Goal: Task Accomplishment & Management: Complete application form

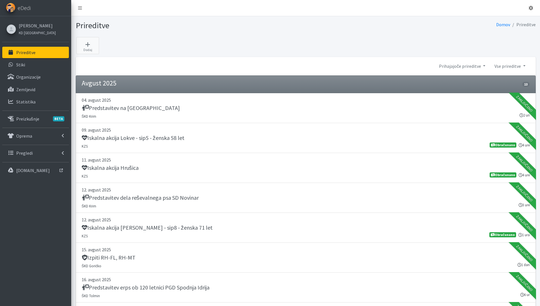
click at [46, 49] on link "Prireditve" at bounding box center [35, 52] width 67 height 11
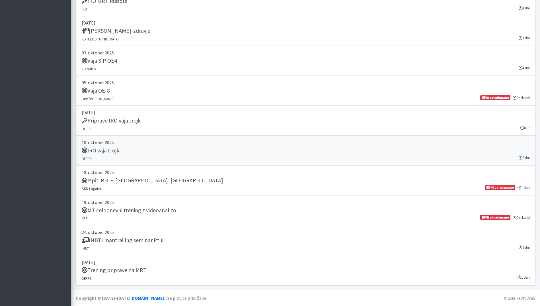
scroll to position [1077, 0]
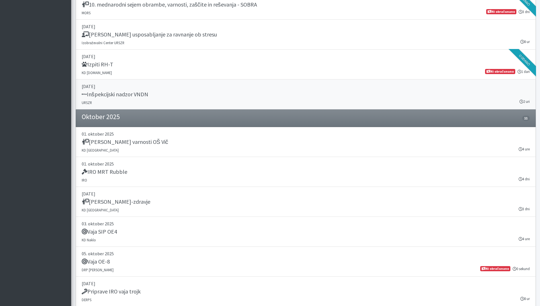
click at [145, 95] on h5 "Inšpekcijski nadzor VNDN" at bounding box center [115, 94] width 67 height 7
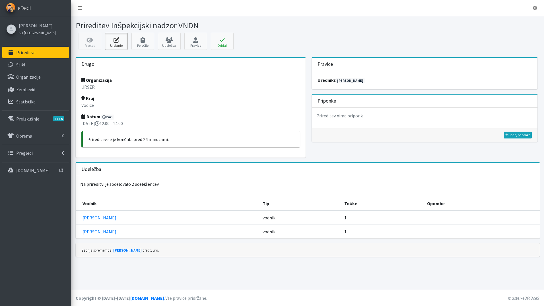
click at [107, 41] on icon at bounding box center [116, 40] width 19 height 6
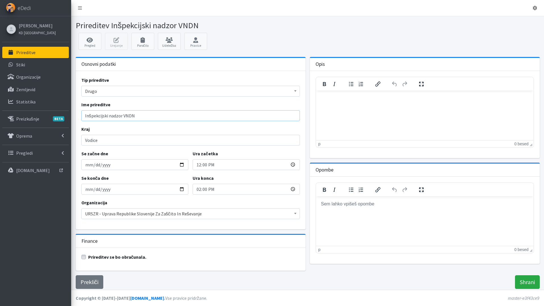
click at [123, 118] on input "Inšpekcijski nadzor VNDN" at bounding box center [190, 115] width 219 height 11
type input "Inšpekcijski nadzor - inšpektor VNDN"
click at [533, 280] on input "Shrani" at bounding box center [527, 282] width 25 height 14
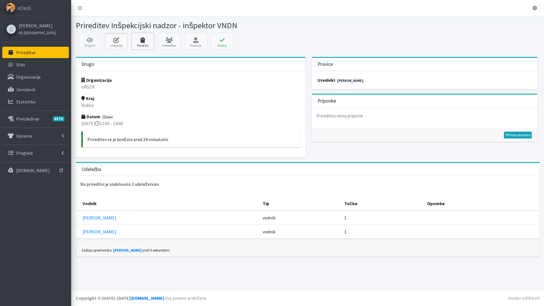
drag, startPoint x: 124, startPoint y: 41, endPoint x: 133, endPoint y: 44, distance: 9.7
click at [124, 41] on icon at bounding box center [116, 40] width 19 height 6
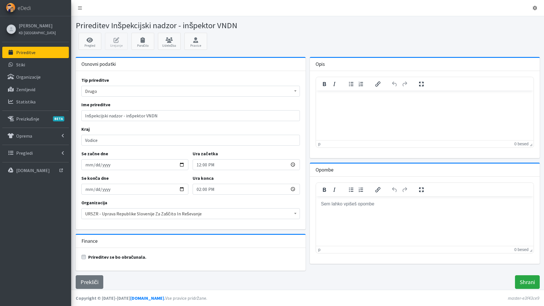
click at [336, 211] on html at bounding box center [424, 203] width 217 height 15
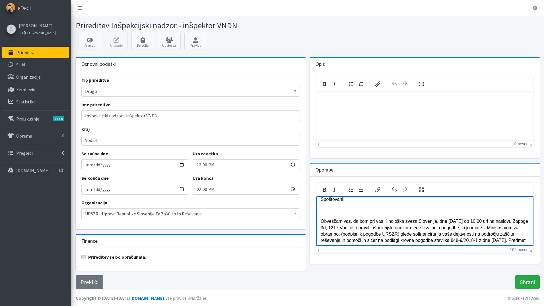
scroll to position [5, 0]
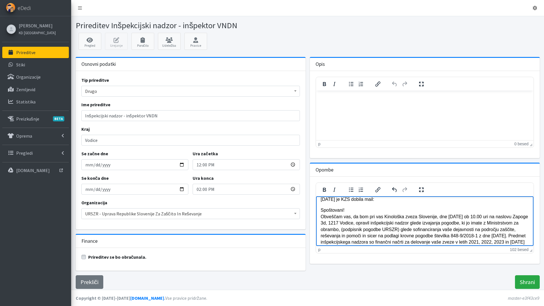
click at [322, 208] on p "Spoštovani! Obveščam vas, da bom pri vas Kinološka zveza Slovenije, dne 26.9.20…" at bounding box center [424, 229] width 208 height 45
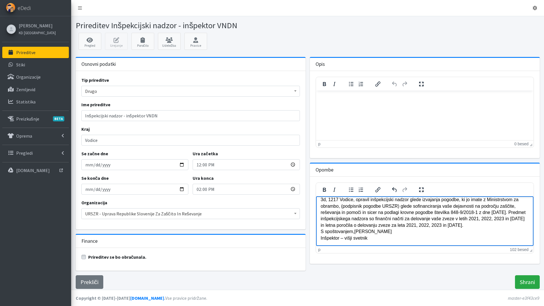
scroll to position [29, 0]
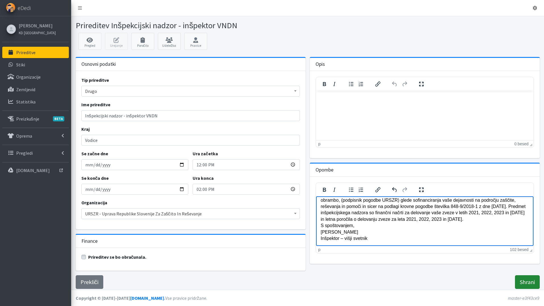
click at [531, 281] on input "Shrani" at bounding box center [527, 282] width 25 height 14
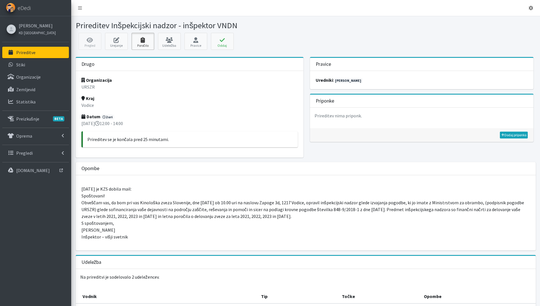
click at [146, 42] on icon at bounding box center [142, 40] width 19 height 6
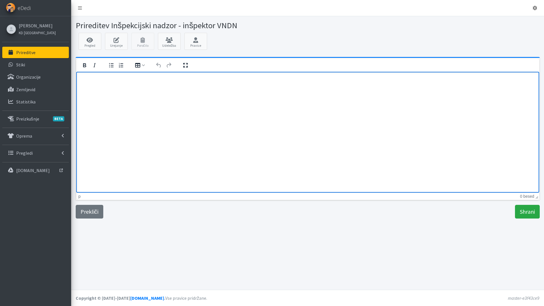
click at [102, 87] on html at bounding box center [307, 78] width 463 height 15
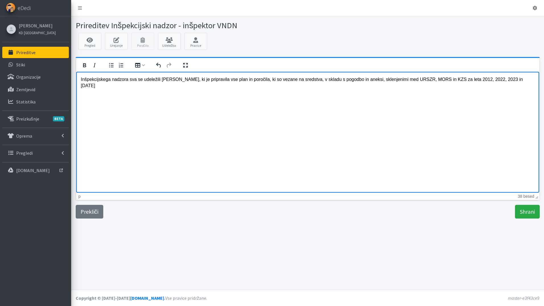
click at [190, 80] on p "Inšpekcijskega nadzora sva se udeležili Maja Gregorič, ki je pripravila vse pla…" at bounding box center [308, 82] width 454 height 13
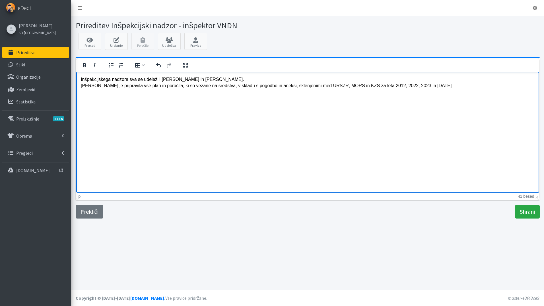
drag, startPoint x: 422, startPoint y: 84, endPoint x: 418, endPoint y: 82, distance: 4.2
click at [422, 83] on p "Inšpekcijskega nadzora sva se udeležili Maja Gregorič in Katja Skulj. Maja je p…" at bounding box center [308, 82] width 454 height 13
click at [132, 85] on p "Inšpekcijskega nadzora sva se udeležili Maja Gregorič in Katja Skulj. Maja je p…" at bounding box center [308, 82] width 454 height 13
click at [421, 88] on p "Inšpekcijskega nadzora sva se udeležili Maja Gregorič in Katja Skulj. Maja je p…" at bounding box center [308, 82] width 454 height 13
click at [260, 91] on p "Inšpekcijskega nadzora sva se udeležili Maja Gregorič in Katja Skulj. Maja je p…" at bounding box center [308, 85] width 454 height 19
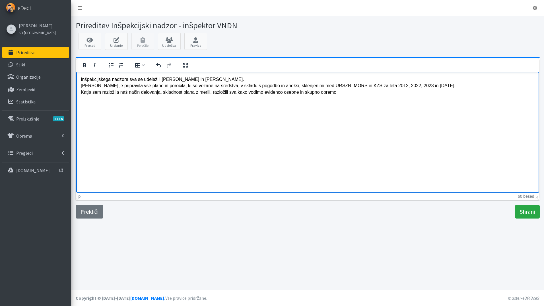
click at [316, 93] on p "Inšpekcijskega nadzora sva se udeležili Maja Gregorič in Katja Skulj. Maja je p…" at bounding box center [308, 85] width 454 height 19
drag, startPoint x: 225, startPoint y: 93, endPoint x: 210, endPoint y: 93, distance: 14.8
click at [210, 93] on p "Inšpekcijskega nadzora sva se udeležili Maja Gregorič in Katja Skulj. Maja je p…" at bounding box center [308, 85] width 454 height 19
click at [346, 93] on p "Inšpekcijskega nadzora sva se udeležili Maja Gregorič in Katja Skulj. Maja je p…" at bounding box center [308, 85] width 454 height 19
click at [137, 100] on p "Inšpektor ni imel pripomb. Poslali mu bova še zapisnik inventurne komisije za l…" at bounding box center [308, 103] width 454 height 6
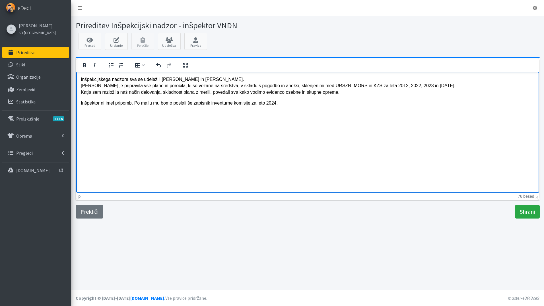
click at [100, 102] on p "Inšpektor ni imel pripomb. Po mailu mu bomo poslali še zapisnik inventurne komi…" at bounding box center [308, 103] width 454 height 6
click at [133, 104] on p "Inšpektor ni imel pripomb. Po mailu mu bomo poslali še zapisnik inventurne komi…" at bounding box center [308, 103] width 454 height 6
click at [101, 102] on p "Inšpektor ni imel pripomb. Po mailu mu bomo poslali še zapisnik inventurne komi…" at bounding box center [308, 103] width 454 height 6
click at [167, 103] on p "Inšpektor je pisal zapisnik ni imel pripomb. Po mailu mu bomo poslali še zapisn…" at bounding box center [308, 103] width 454 height 6
click at [241, 108] on p "Inšpektor je pisal zapisnik ni imel pripomb. Po mailu mu bomo poslali še zapisn…" at bounding box center [308, 106] width 454 height 13
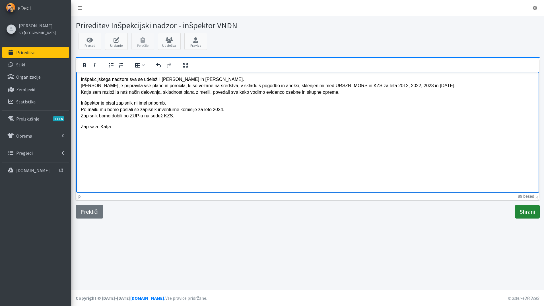
drag, startPoint x: 531, startPoint y: 207, endPoint x: 507, endPoint y: 223, distance: 28.9
click at [531, 207] on input "Shrani" at bounding box center [527, 212] width 25 height 14
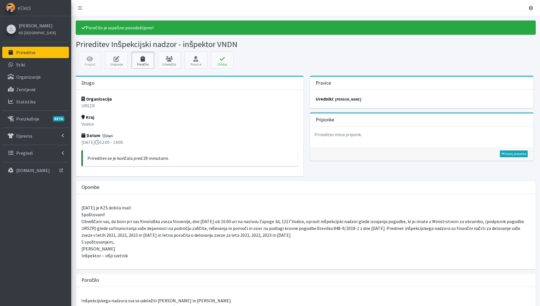
click at [150, 56] on icon at bounding box center [142, 59] width 19 height 6
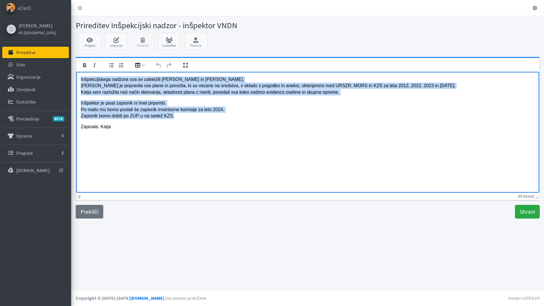
drag, startPoint x: 81, startPoint y: 81, endPoint x: 196, endPoint y: 115, distance: 119.9
click at [196, 115] on body "Inšpekcijskega nadzora sva se udeležili Maja Gregorič in Katja Skulj. Maja je p…" at bounding box center [308, 103] width 454 height 54
copy body "Inšpekcijskega nadzora sva se udeležili Maja Gregorič in Katja Skulj. Maja je p…"
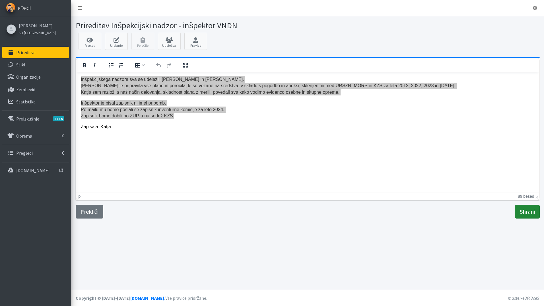
click at [518, 212] on input "Shrani" at bounding box center [527, 212] width 25 height 14
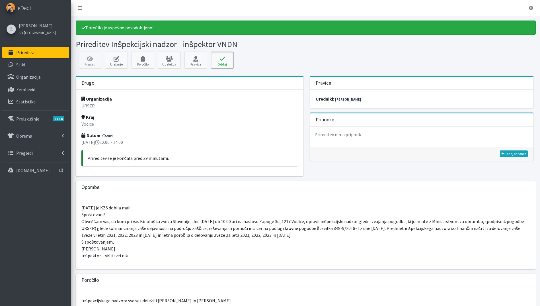
click at [228, 61] on button "Oddaj" at bounding box center [222, 60] width 23 height 17
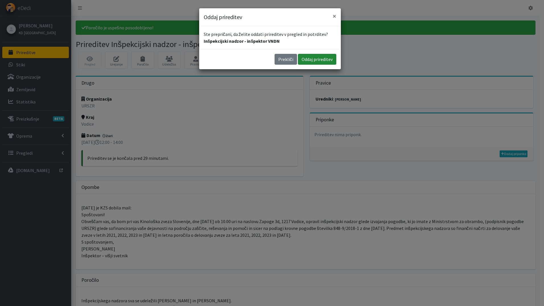
click at [317, 61] on button "Oddaj prireditev" at bounding box center [317, 59] width 38 height 11
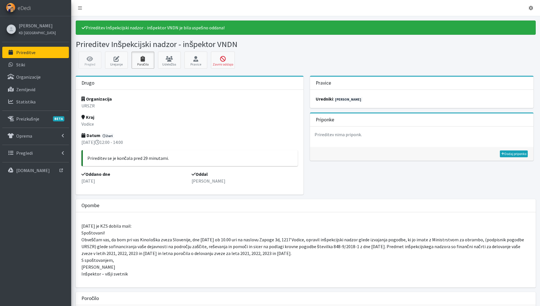
click at [139, 59] on icon at bounding box center [142, 59] width 19 height 6
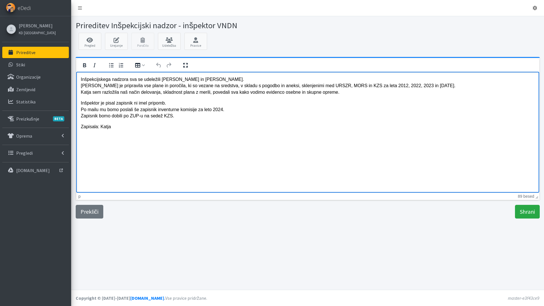
click at [133, 104] on p "Inšpektor je pisal zapisnik ni imel pripomb. Po mailu mu bomo poslali še zapisn…" at bounding box center [308, 109] width 454 height 19
click at [178, 102] on p "Inšpektor je pisal zapisnik in ni imel pripomb. Po mailu mu bomo poslali še zap…" at bounding box center [308, 109] width 454 height 19
click at [125, 84] on p "Inšpekcijskega nadzora sva se udeležili Maja Gregorič in Katja Skulj. Maja je p…" at bounding box center [308, 85] width 454 height 19
drag, startPoint x: 250, startPoint y: 102, endPoint x: 170, endPoint y: 105, distance: 80.0
click at [170, 105] on p "Inšpektor je pisal zapisnik in ni imel pripomb na predstavljene plane in poroči…" at bounding box center [308, 109] width 454 height 19
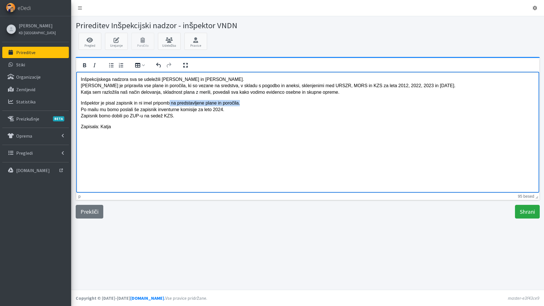
copy p "na predstavljene plane in poročila."
click at [518, 210] on input "Shrani" at bounding box center [527, 212] width 25 height 14
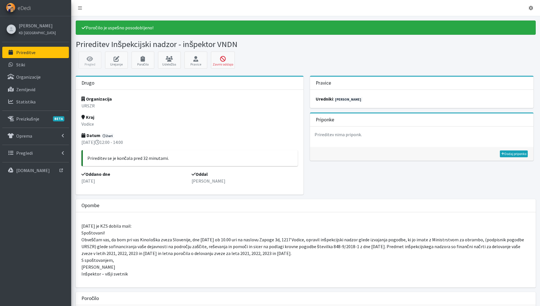
click at [36, 50] on link "Prireditve" at bounding box center [35, 52] width 67 height 11
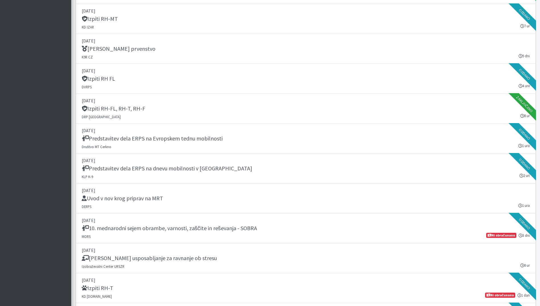
scroll to position [1025, 0]
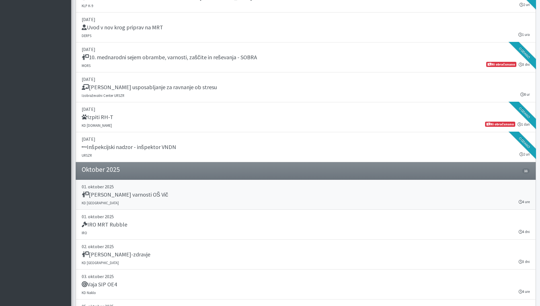
click at [222, 194] on div "[PERSON_NAME] varnosti OŠ Vič" at bounding box center [306, 195] width 448 height 8
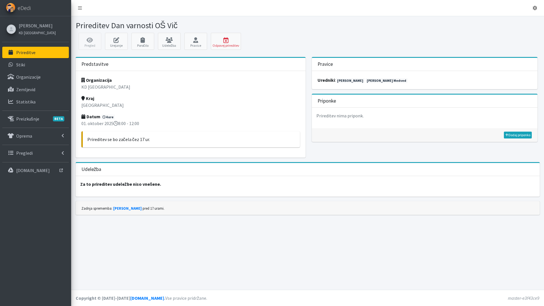
click at [31, 50] on p "Prireditve" at bounding box center [25, 53] width 19 height 6
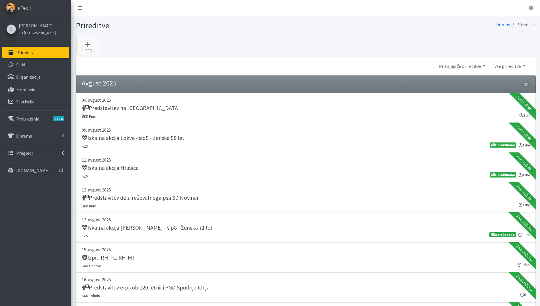
click at [38, 52] on link "Prireditve" at bounding box center [35, 52] width 67 height 11
